Goal: Task Accomplishment & Management: Complete application form

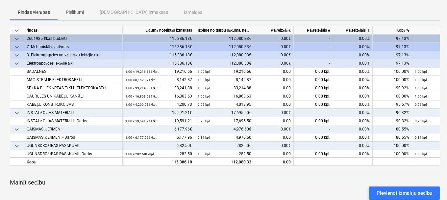
scroll to position [33, 0]
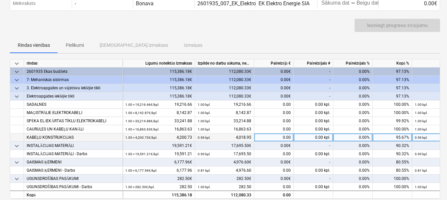
click at [260, 138] on div "0.00" at bounding box center [274, 137] width 40 height 8
type input "300"
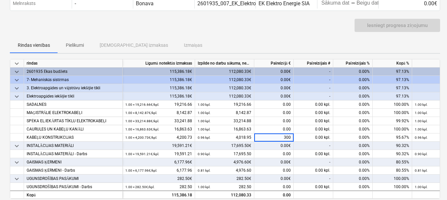
click at [272, 147] on div "0.00€" at bounding box center [274, 146] width 40 height 8
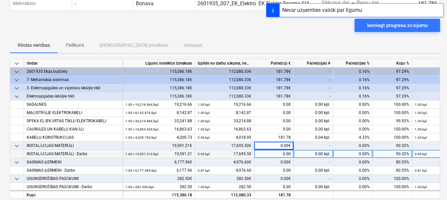
click at [267, 154] on div "0.00" at bounding box center [274, 154] width 40 height 8
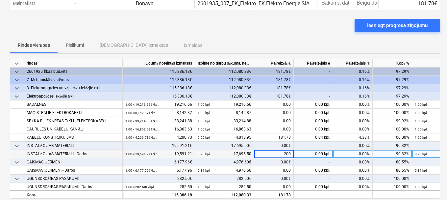
type input "2000"
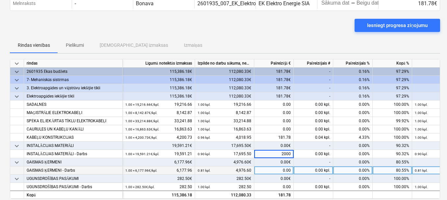
click at [270, 172] on div "0.00" at bounding box center [274, 170] width 40 height 8
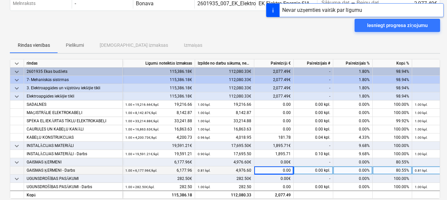
scroll to position [28, 0]
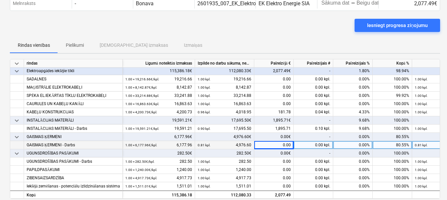
click at [260, 144] on div "0.00" at bounding box center [274, 145] width 40 height 8
type input "2000"
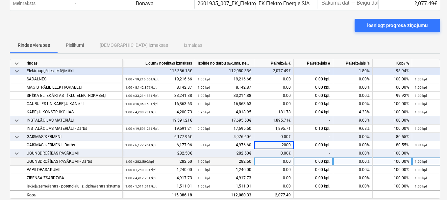
click at [266, 160] on div "0.00" at bounding box center [274, 161] width 40 height 8
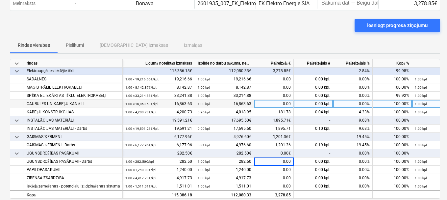
scroll to position [0, 0]
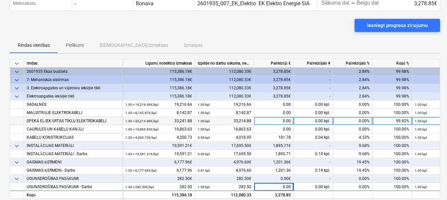
click at [266, 119] on div "0.00" at bounding box center [274, 121] width 40 height 8
type input "200"
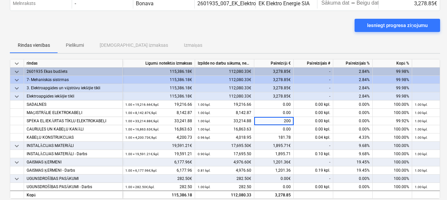
click at [267, 144] on div "1,895.71€" at bounding box center [274, 146] width 40 height 8
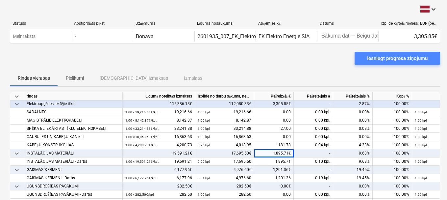
click at [384, 56] on div "Iesniegt progresa ziņojumu" at bounding box center [397, 58] width 61 height 9
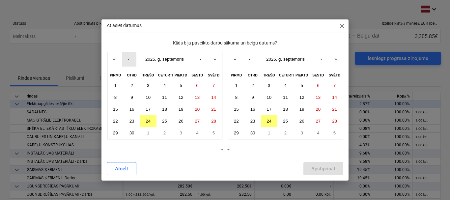
click at [127, 58] on button "‹" at bounding box center [129, 59] width 14 height 14
click at [132, 132] on abbr "26" at bounding box center [131, 132] width 5 height 5
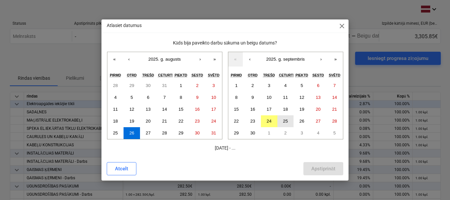
click at [284, 119] on abbr "25" at bounding box center [285, 121] width 5 height 5
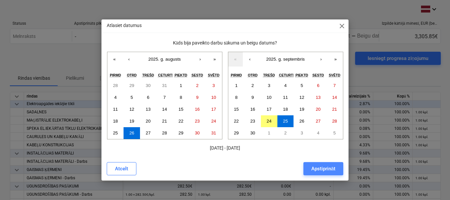
click at [313, 168] on div "Apstiprināt" at bounding box center [323, 168] width 24 height 9
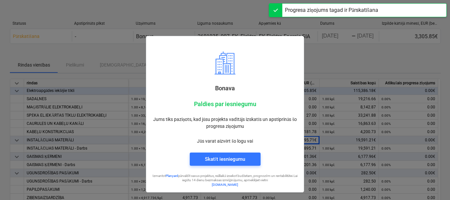
scroll to position [25, 0]
